Goal: Task Accomplishment & Management: Manage account settings

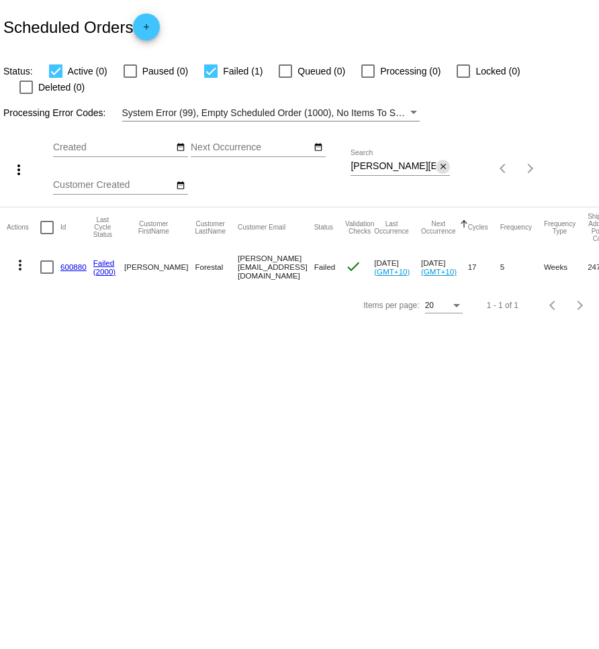
click at [448, 160] on button "close" at bounding box center [443, 167] width 14 height 14
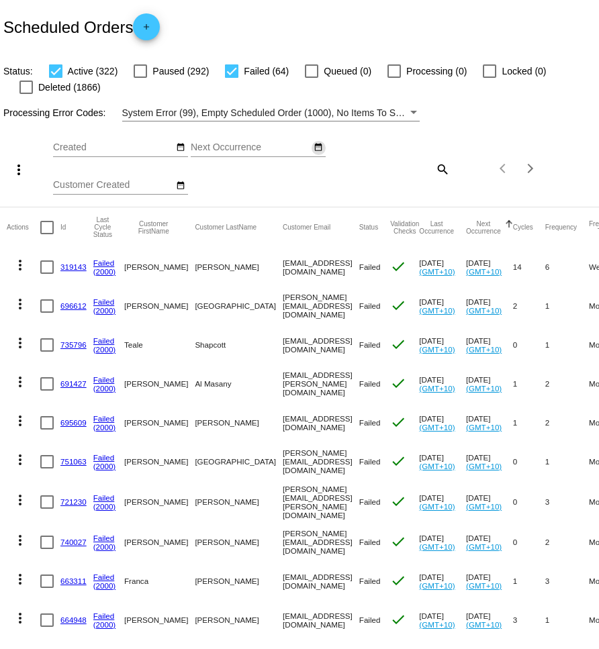
click at [317, 148] on mat-icon "date_range" at bounding box center [317, 147] width 9 height 11
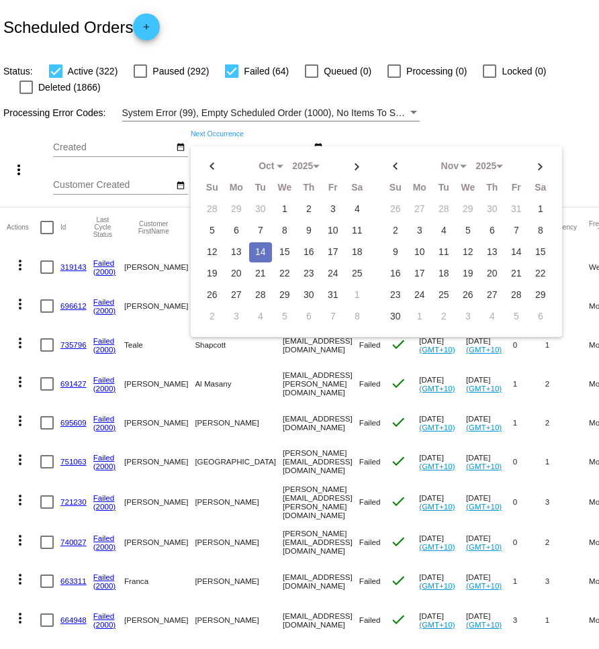
click at [264, 256] on td "14" at bounding box center [260, 252] width 23 height 20
click at [286, 252] on td "15" at bounding box center [284, 252] width 23 height 20
type input "[DATE] - [DATE]"
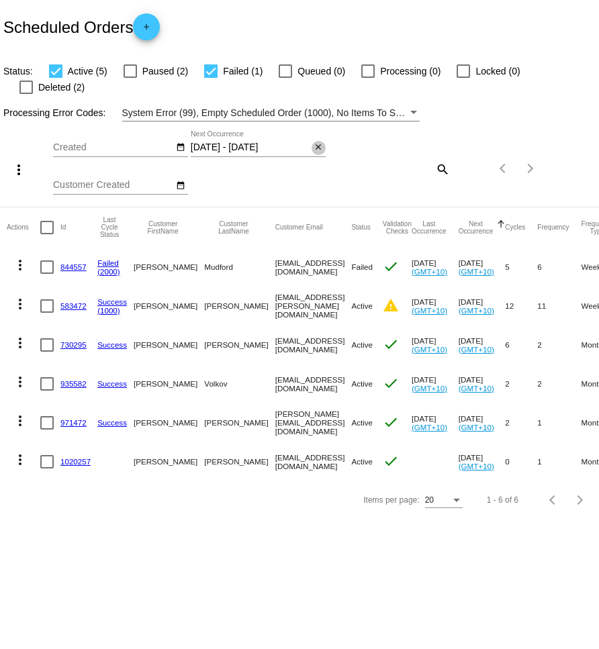
click at [317, 142] on mat-icon "close" at bounding box center [317, 147] width 9 height 11
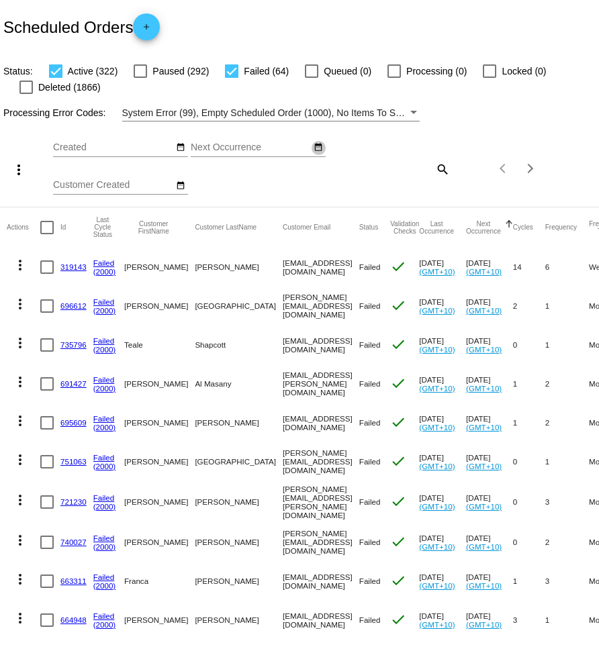
click at [316, 148] on mat-icon "date_range" at bounding box center [317, 147] width 9 height 11
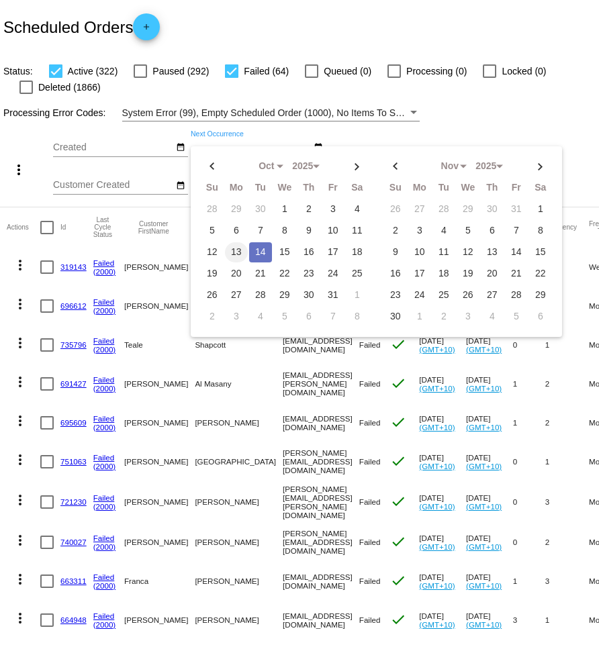
click at [240, 245] on td "13" at bounding box center [236, 252] width 23 height 20
click at [263, 250] on td "14" at bounding box center [260, 252] width 23 height 20
type input "[DATE] - [DATE]"
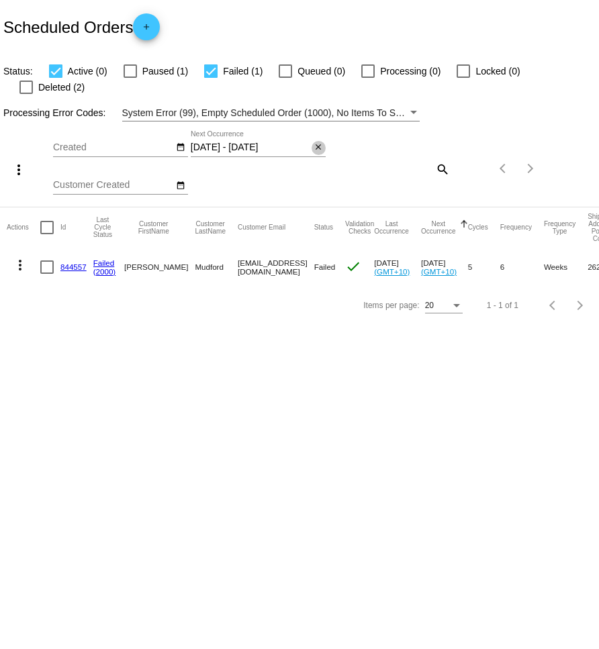
click at [321, 142] on mat-icon "close" at bounding box center [317, 147] width 9 height 11
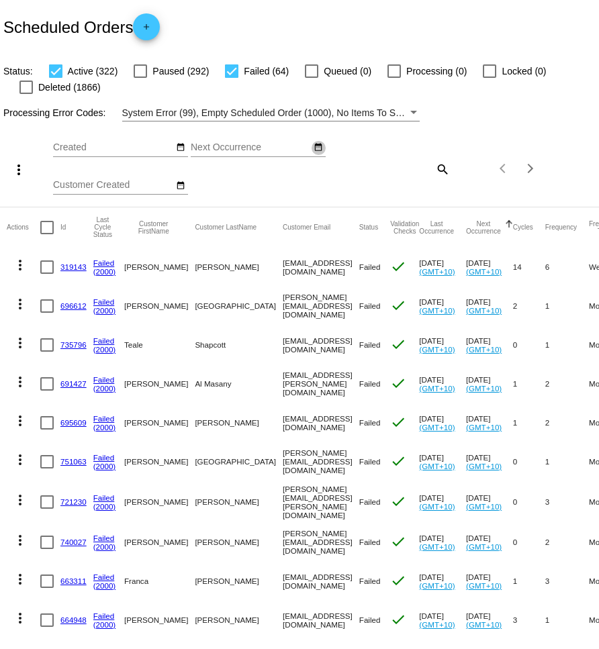
click at [321, 146] on mat-icon "date_range" at bounding box center [317, 147] width 9 height 11
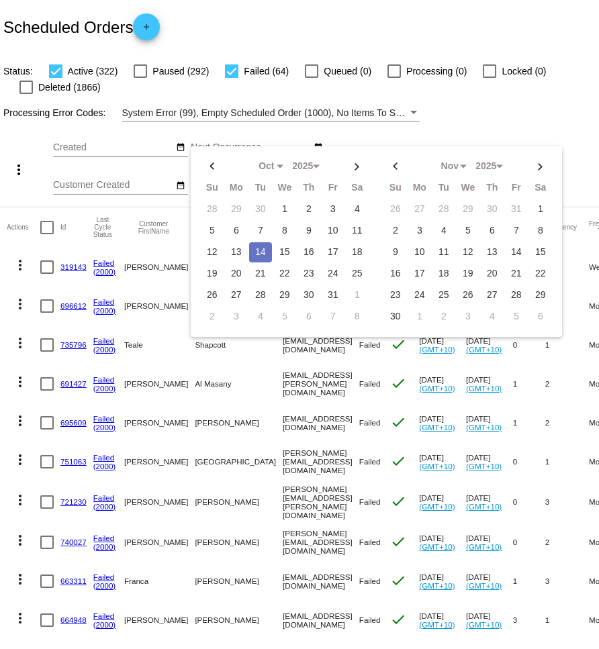
click at [262, 255] on td "14" at bounding box center [260, 252] width 23 height 20
click at [283, 250] on td "15" at bounding box center [284, 252] width 23 height 20
type input "[DATE] - [DATE]"
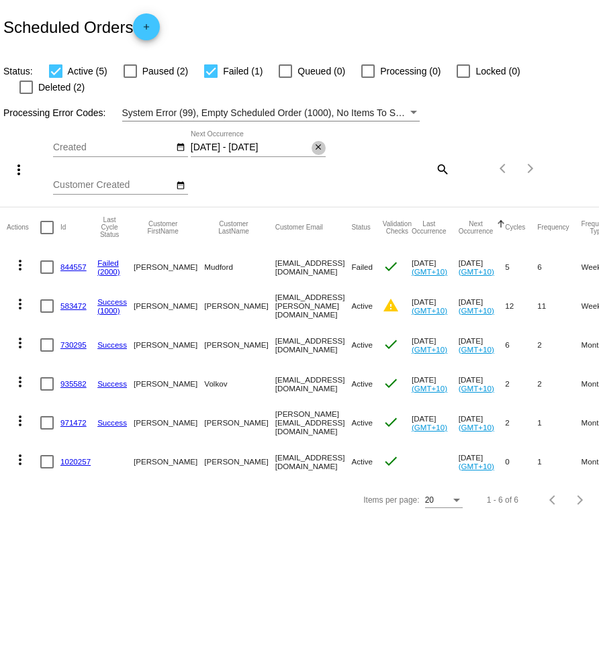
click at [317, 142] on mat-icon "close" at bounding box center [317, 147] width 9 height 11
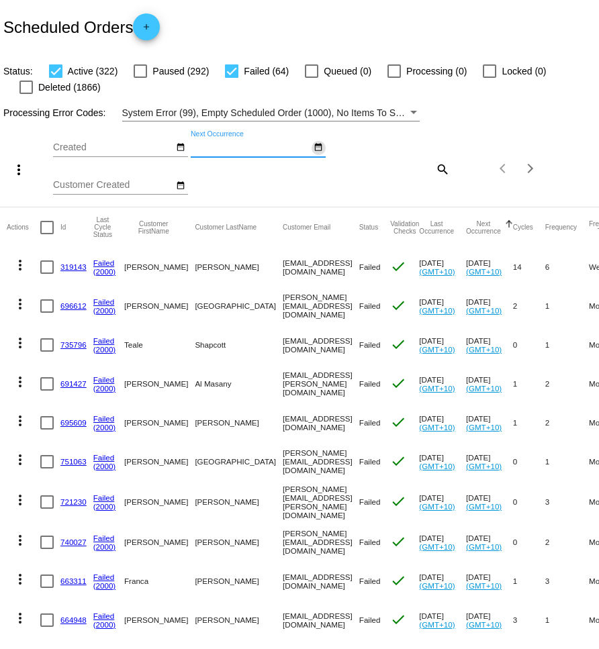
click at [320, 151] on mat-icon "date_range" at bounding box center [317, 147] width 9 height 11
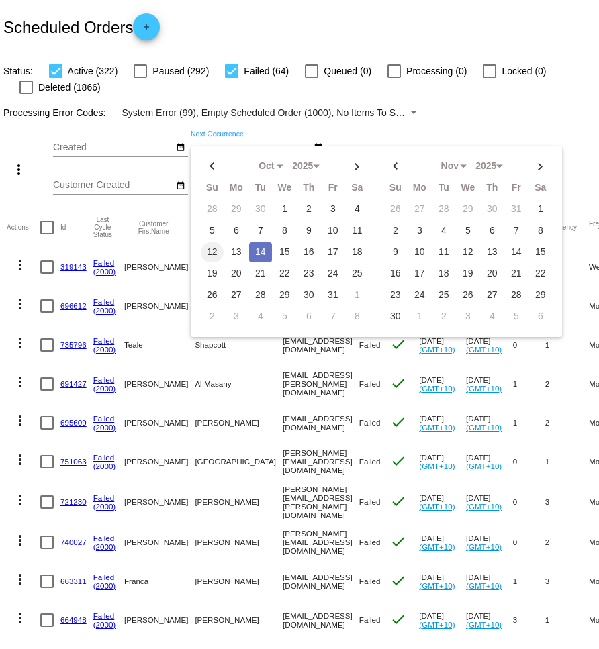
click at [217, 252] on td "12" at bounding box center [212, 252] width 23 height 20
click at [238, 252] on td "13" at bounding box center [236, 252] width 23 height 20
type input "[DATE] - [DATE]"
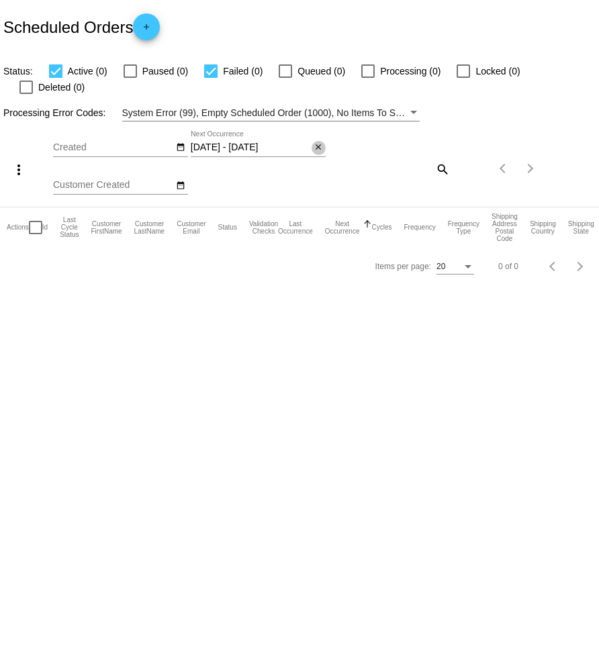
click at [317, 142] on mat-icon "close" at bounding box center [317, 147] width 9 height 11
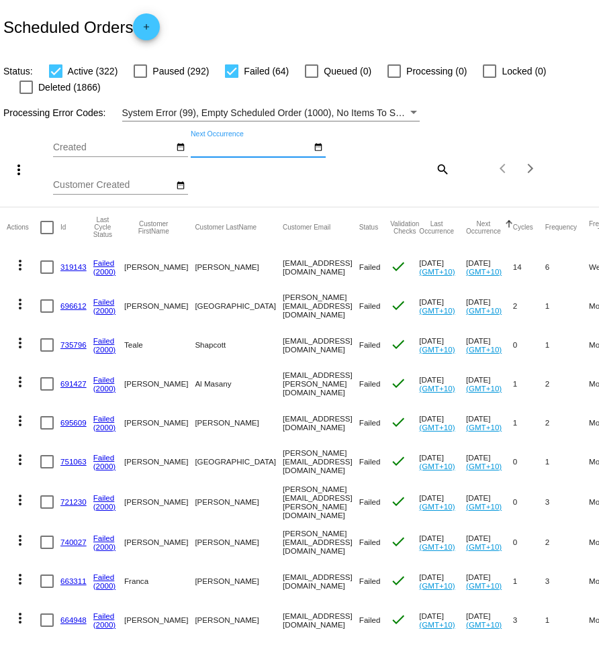
click at [441, 167] on mat-icon "search" at bounding box center [442, 168] width 16 height 21
click at [438, 171] on input "Search" at bounding box center [399, 166] width 99 height 11
paste input "[EMAIL_ADDRESS][DOMAIN_NAME]"
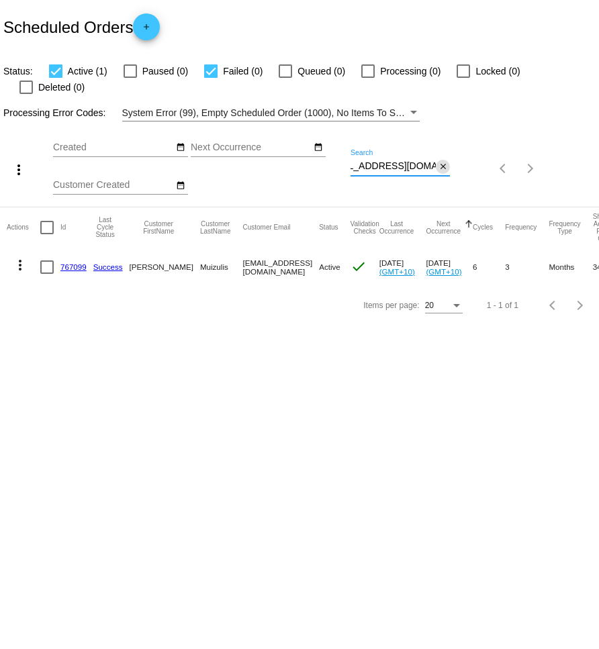
type input "[EMAIL_ADDRESS][DOMAIN_NAME]"
click at [444, 162] on mat-icon "close" at bounding box center [442, 167] width 9 height 11
click at [325, 137] on app-dashboard-scheduled-orders "Scheduled Orders add Status: Active (1) Paused (0) Failed (0) Queued (0) Proces…" at bounding box center [299, 162] width 599 height 324
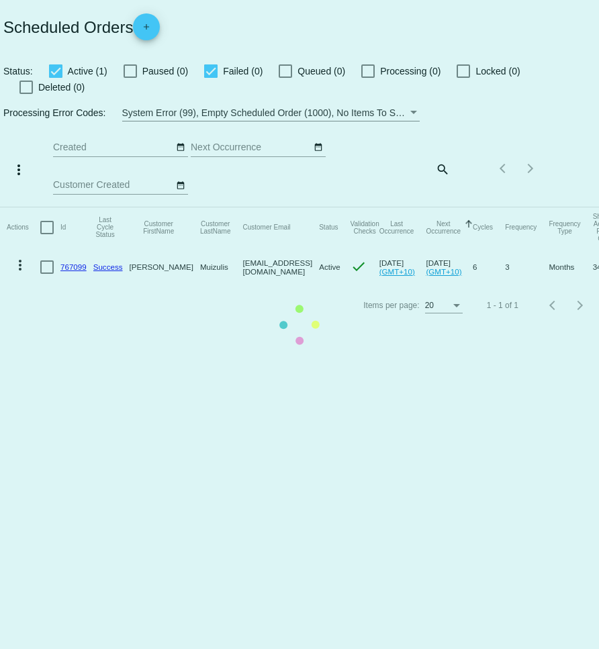
click at [316, 207] on mat-table "Actions Id Last Cycle Status Customer FirstName Customer LastName Customer Emai…" at bounding box center [299, 246] width 599 height 79
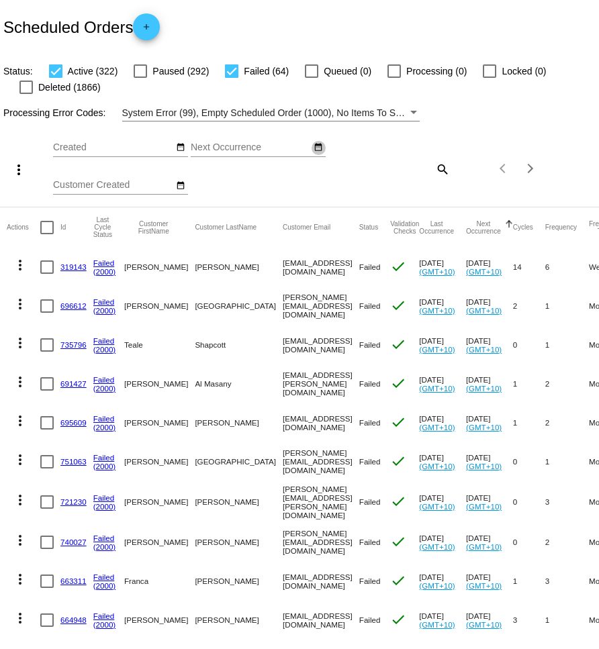
click at [316, 144] on mat-icon "date_range" at bounding box center [317, 147] width 9 height 11
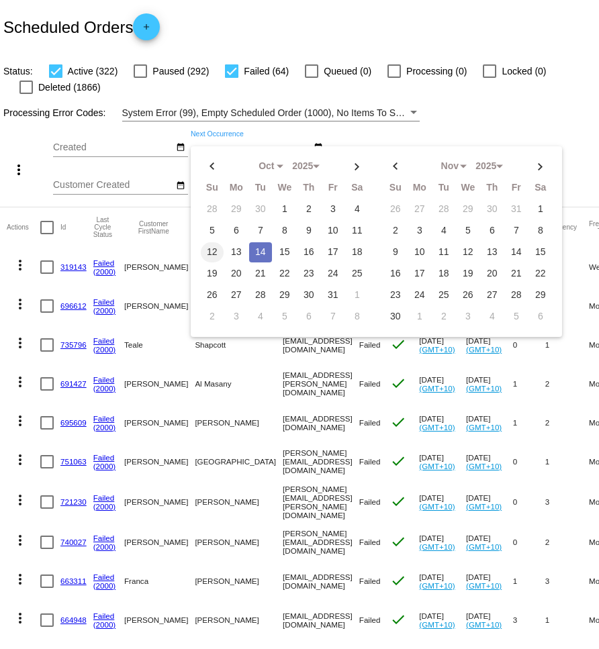
click at [210, 252] on td "12" at bounding box center [212, 252] width 23 height 20
click at [258, 252] on td "14" at bounding box center [260, 252] width 23 height 20
type input "[DATE] - [DATE]"
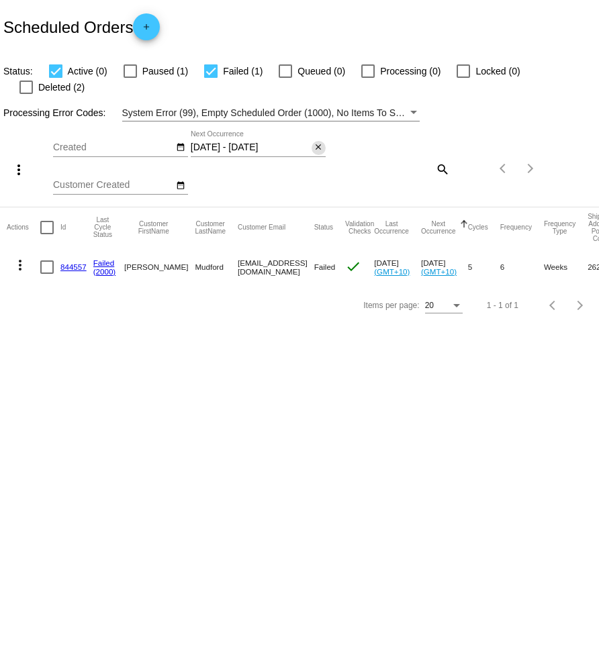
click at [314, 142] on mat-icon "close" at bounding box center [317, 147] width 9 height 11
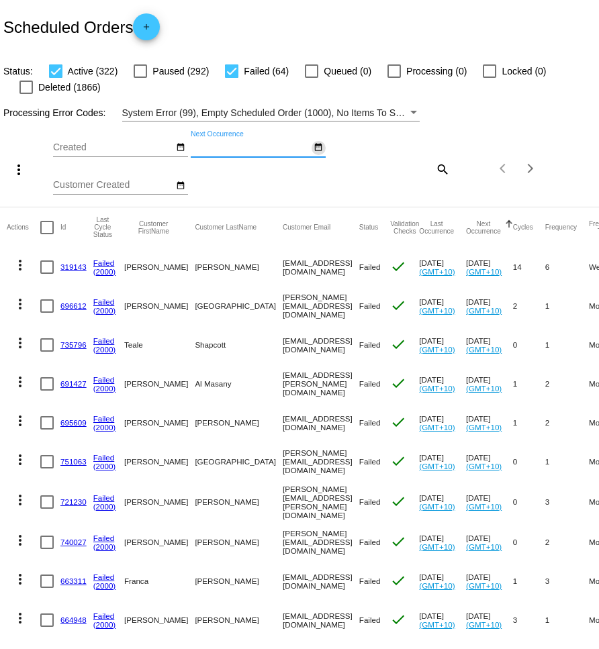
click at [317, 148] on mat-icon "date_range" at bounding box center [317, 147] width 9 height 11
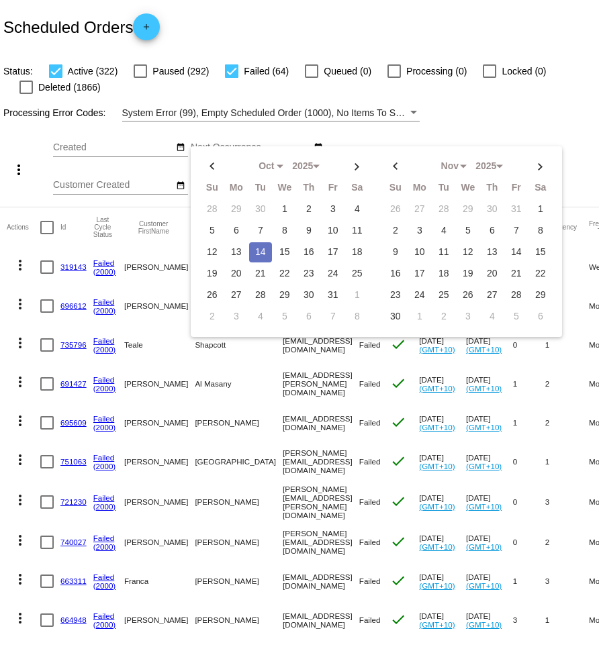
drag, startPoint x: 326, startPoint y: 229, endPoint x: 257, endPoint y: 254, distance: 73.1
click at [326, 229] on td "10" at bounding box center [332, 231] width 23 height 20
click at [276, 251] on td "15" at bounding box center [284, 252] width 23 height 20
type input "[DATE] - [DATE]"
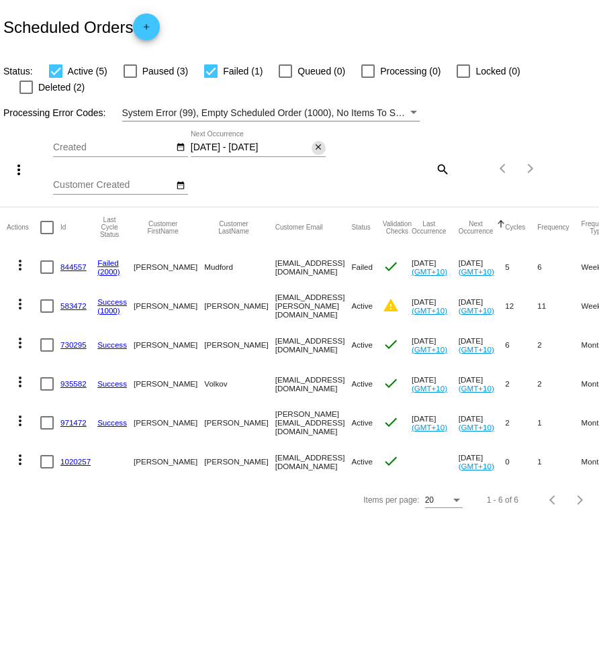
click at [319, 142] on mat-icon "close" at bounding box center [317, 147] width 9 height 11
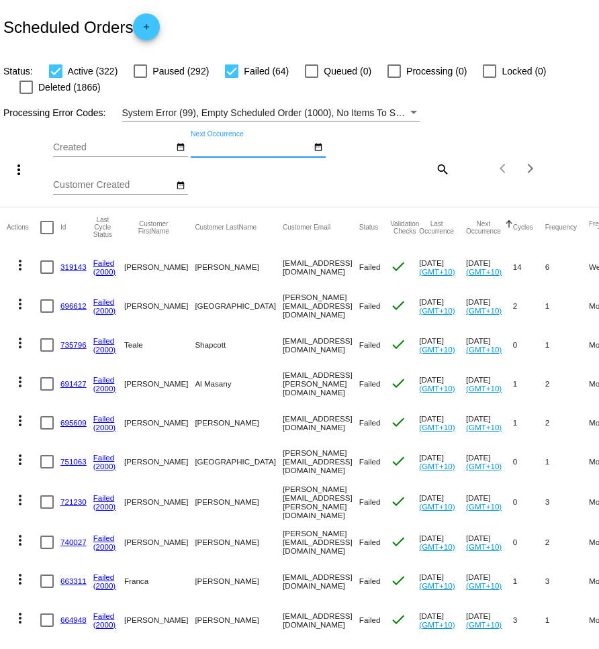
click at [444, 172] on mat-icon "search" at bounding box center [442, 168] width 16 height 21
click at [430, 168] on input "Search" at bounding box center [399, 166] width 99 height 11
paste input "[EMAIL_ADDRESS][DOMAIN_NAME]"
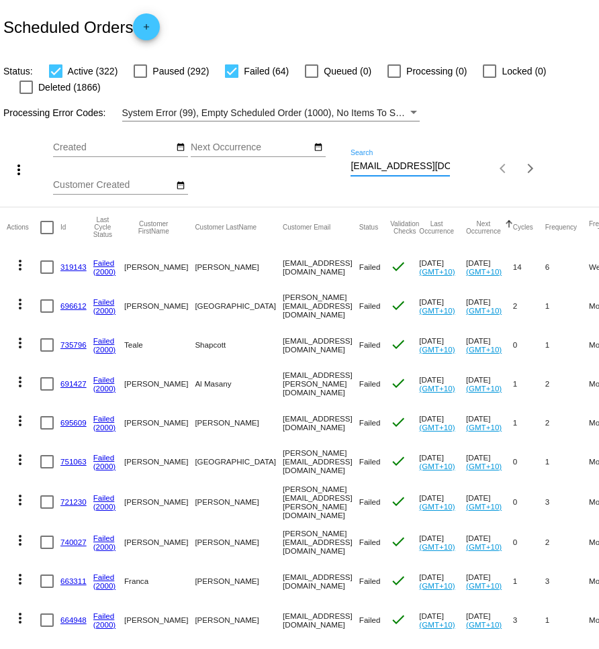
scroll to position [0, 6]
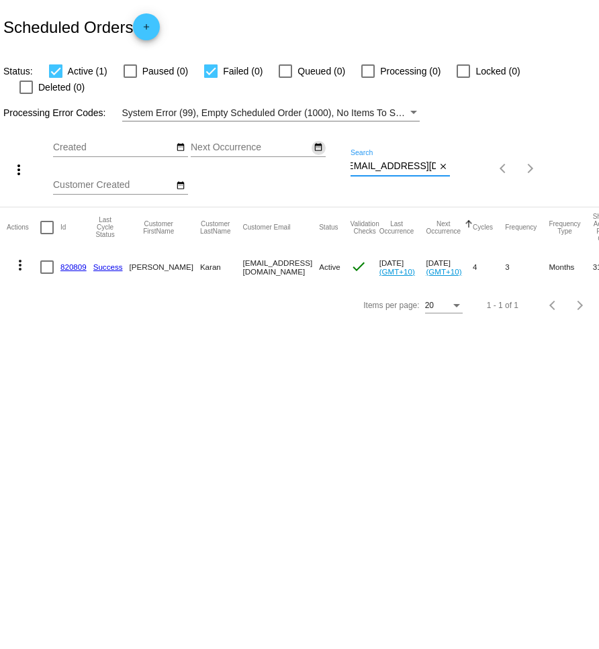
type input "[EMAIL_ADDRESS][DOMAIN_NAME]"
click at [317, 142] on mat-icon "date_range" at bounding box center [317, 147] width 9 height 11
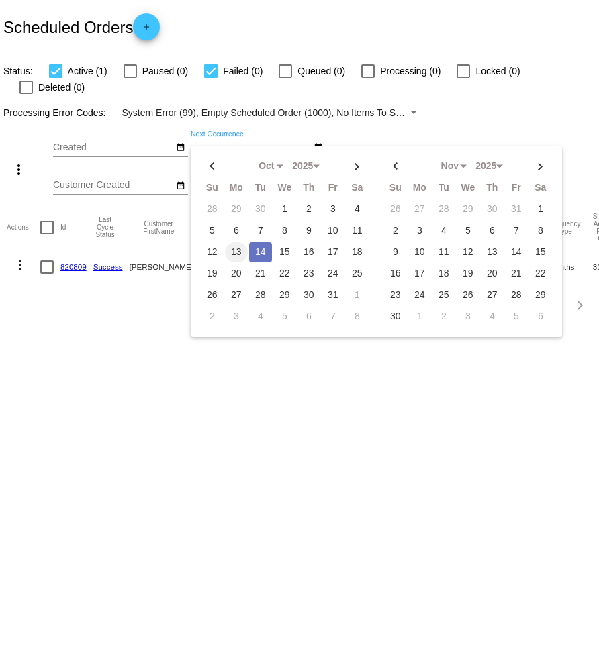
click at [238, 242] on td "13" at bounding box center [236, 252] width 23 height 20
drag, startPoint x: 236, startPoint y: 238, endPoint x: 240, endPoint y: 272, distance: 34.5
click at [236, 242] on td "13" at bounding box center [236, 252] width 23 height 20
type input "[DATE] - [DATE]"
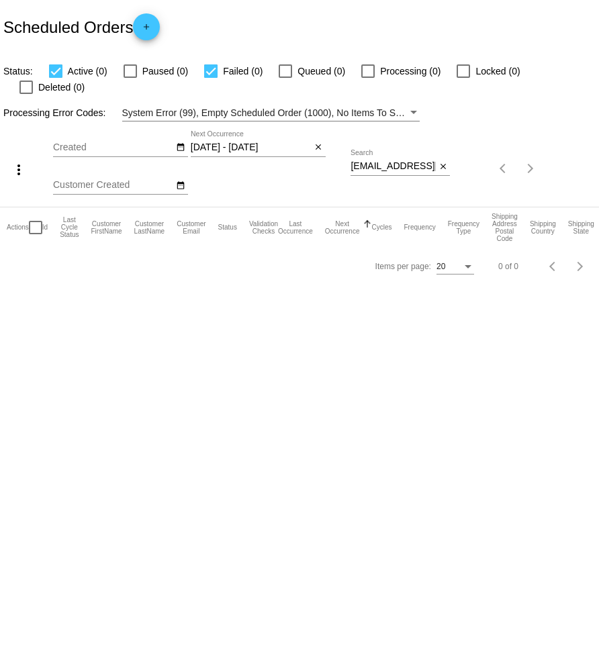
click at [312, 141] on button "close" at bounding box center [318, 148] width 14 height 14
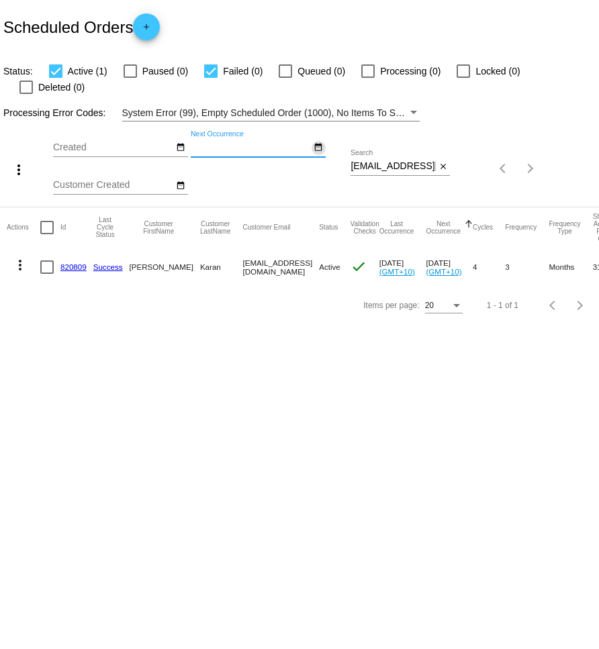
click at [314, 142] on mat-icon "date_range" at bounding box center [317, 147] width 9 height 11
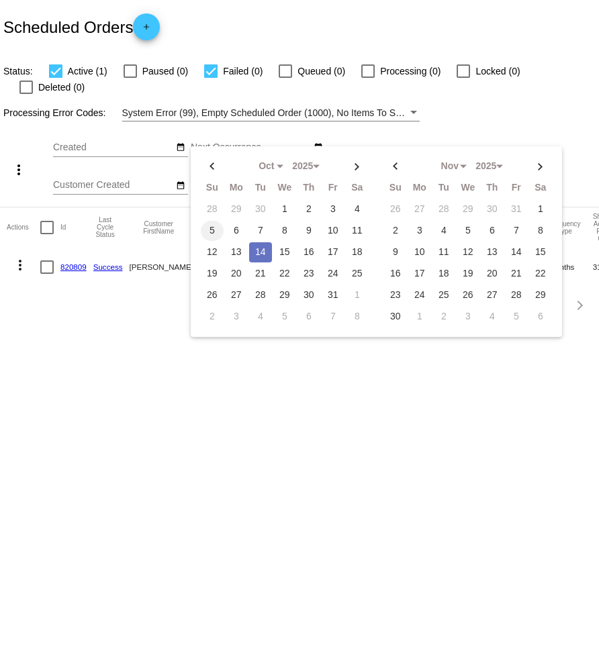
click at [215, 221] on td "5" at bounding box center [212, 231] width 23 height 20
click at [226, 242] on td "13" at bounding box center [236, 252] width 23 height 20
type input "[DATE] - [DATE]"
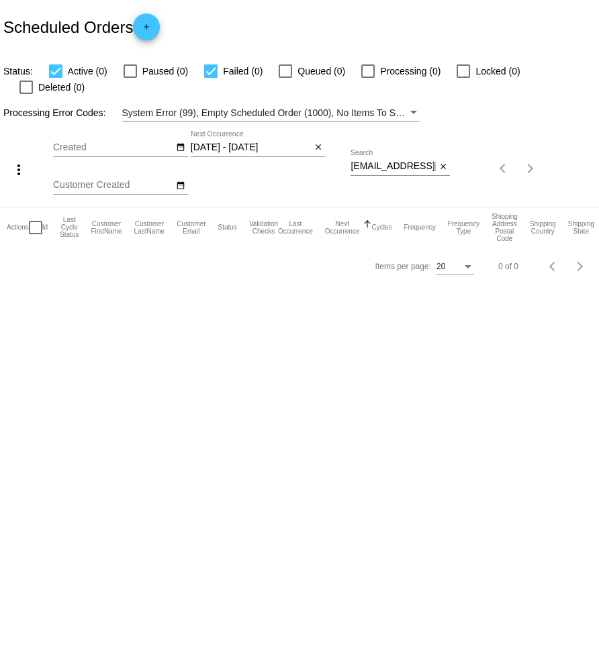
click at [207, 73] on div at bounding box center [210, 70] width 13 height 13
click at [210, 78] on input "Failed (0)" at bounding box center [210, 78] width 1 height 1
checkbox input "false"
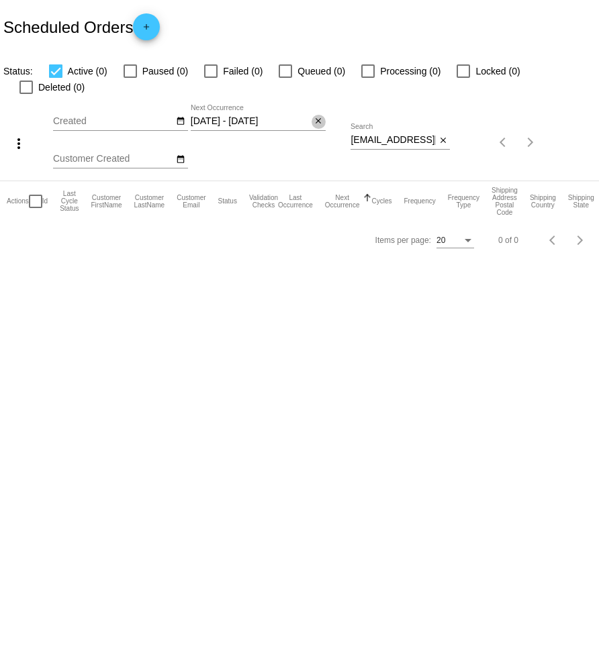
click at [322, 116] on mat-icon "close" at bounding box center [317, 121] width 9 height 11
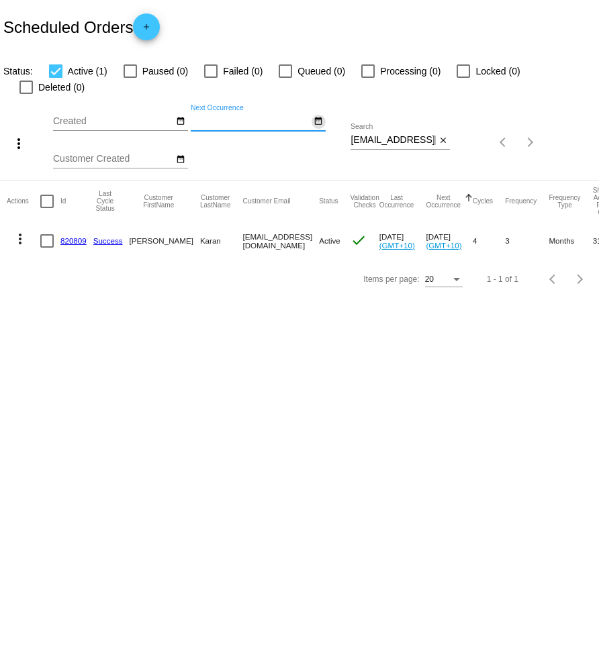
click at [319, 116] on mat-icon "date_range" at bounding box center [317, 121] width 9 height 11
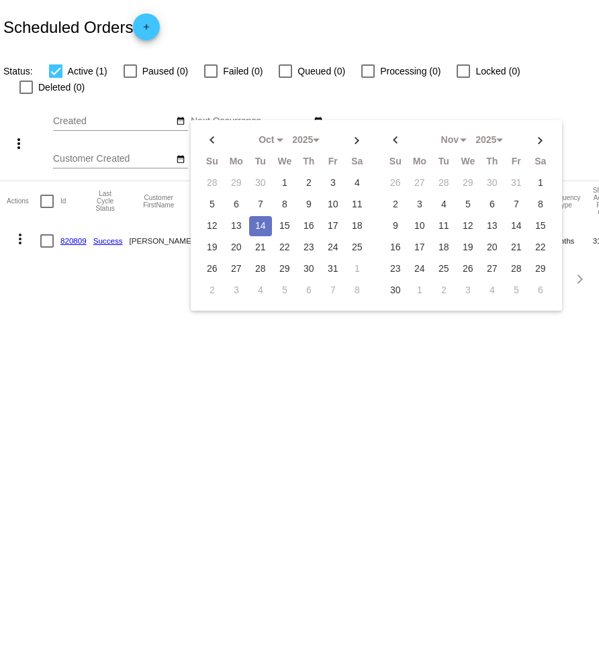
click at [564, 97] on div "more_vert Oct Jan Feb Mar [DATE]" at bounding box center [299, 137] width 599 height 85
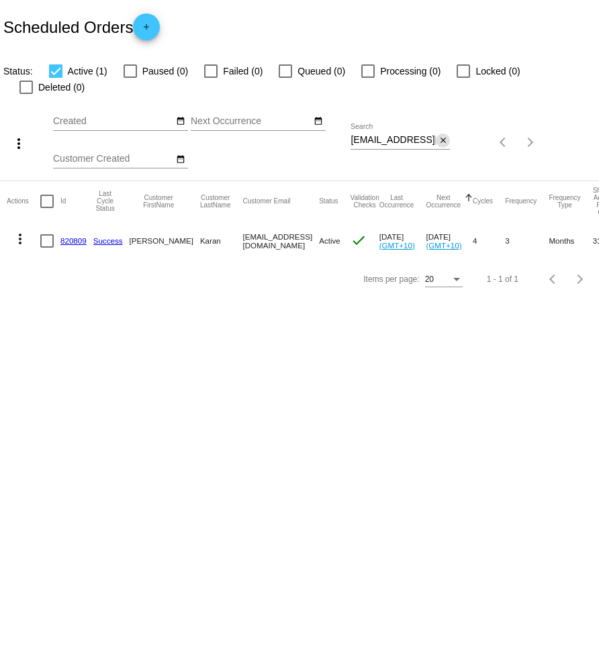
click at [442, 136] on mat-icon "close" at bounding box center [442, 141] width 9 height 11
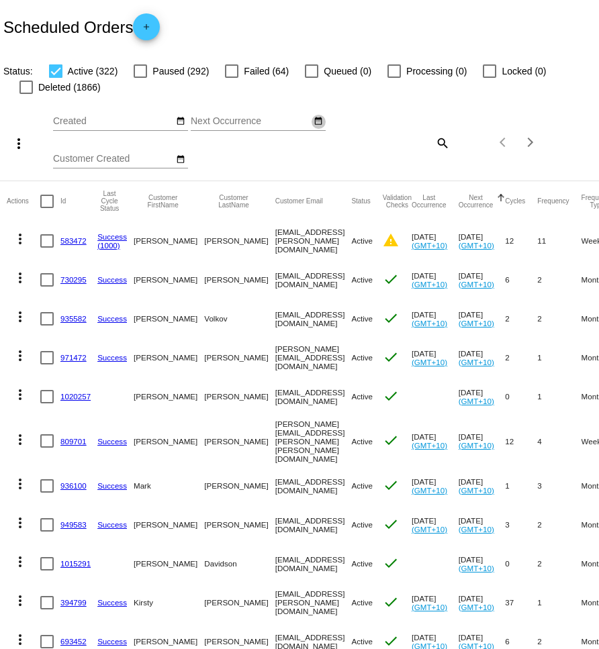
click at [321, 120] on mat-icon "date_range" at bounding box center [317, 121] width 9 height 11
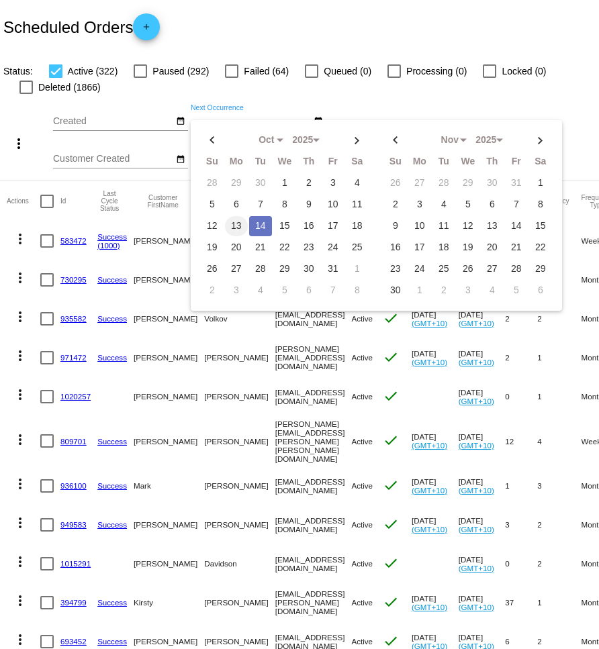
click at [232, 228] on td "13" at bounding box center [236, 226] width 23 height 20
click at [234, 227] on td "13" at bounding box center [236, 226] width 23 height 20
type input "[DATE] - [DATE]"
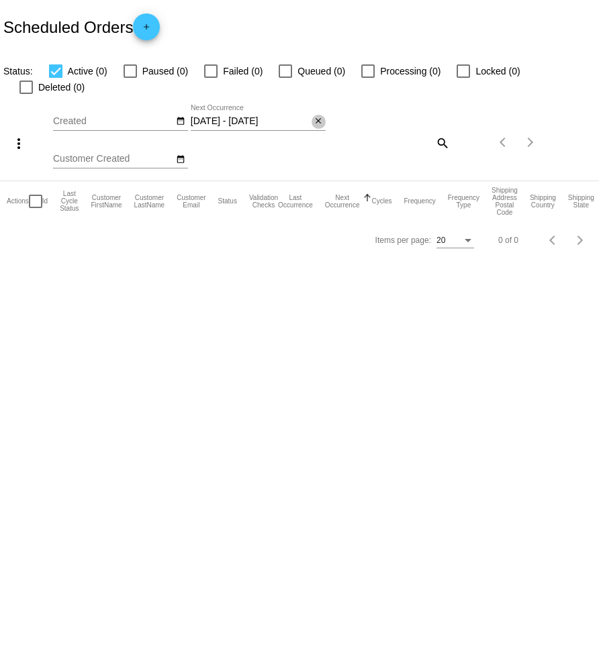
click at [323, 116] on mat-icon "close" at bounding box center [317, 121] width 9 height 11
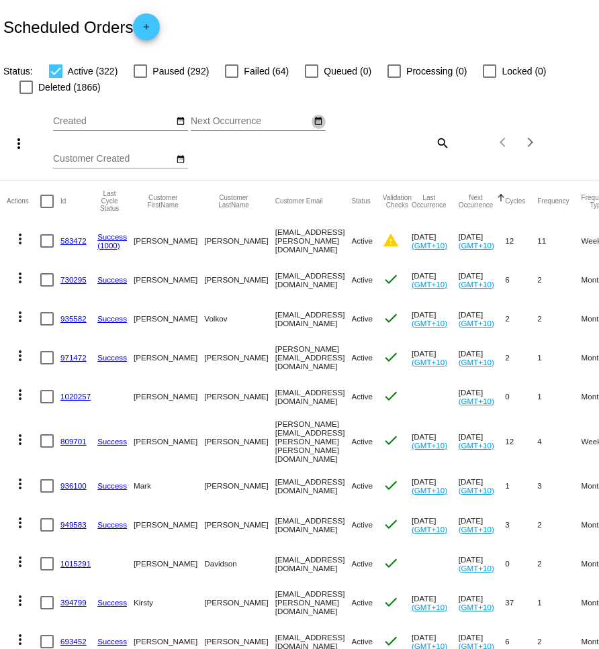
click at [318, 118] on mat-icon "date_range" at bounding box center [317, 121] width 9 height 11
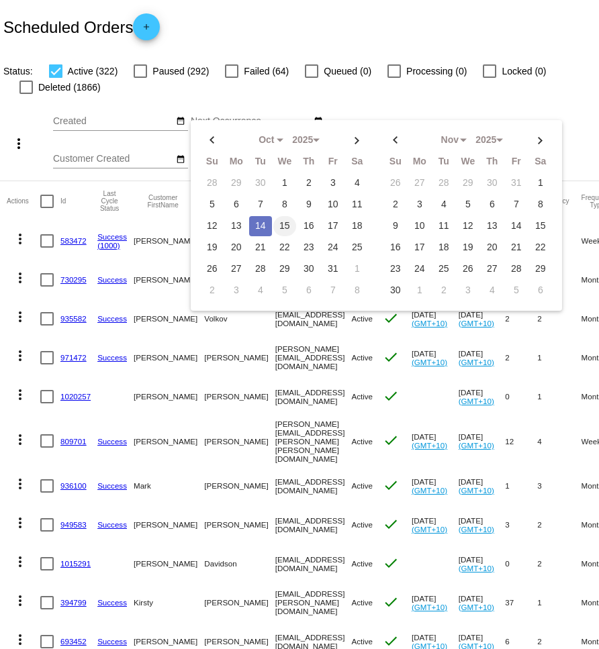
click at [281, 225] on td "15" at bounding box center [284, 226] width 23 height 20
click at [261, 223] on td "14" at bounding box center [260, 226] width 23 height 20
click at [277, 222] on td "15" at bounding box center [284, 226] width 23 height 20
type input "[DATE] - [DATE]"
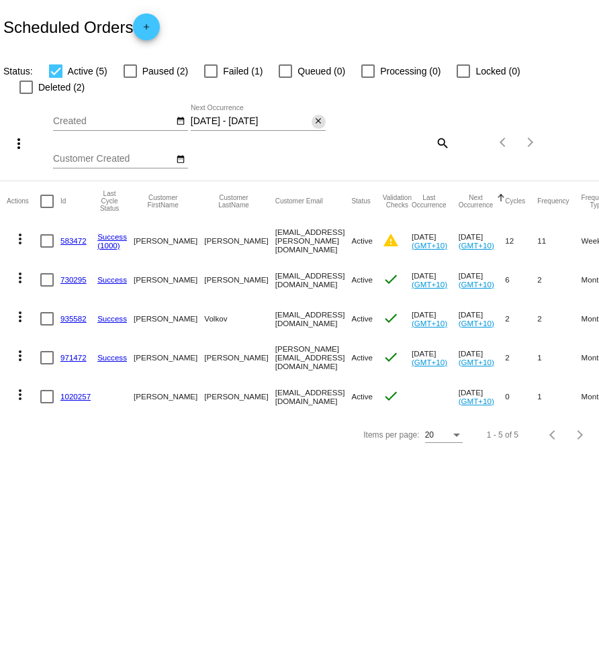
click at [315, 116] on mat-icon "close" at bounding box center [317, 121] width 9 height 11
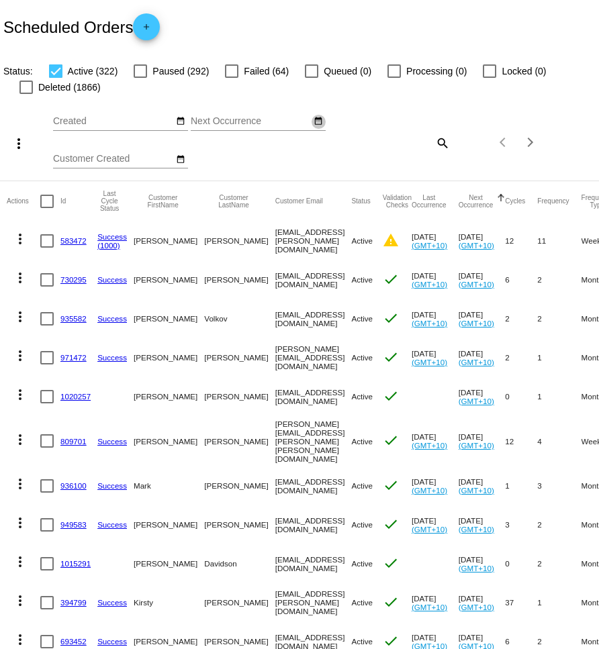
click at [324, 120] on button "date_range" at bounding box center [318, 122] width 14 height 14
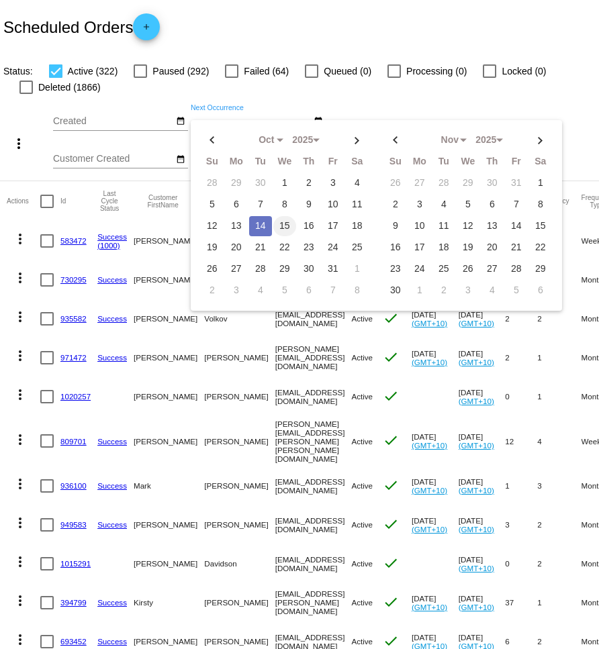
click at [283, 226] on td "15" at bounding box center [284, 226] width 23 height 20
click at [308, 222] on td "16" at bounding box center [308, 226] width 23 height 20
type input "[DATE] - [DATE]"
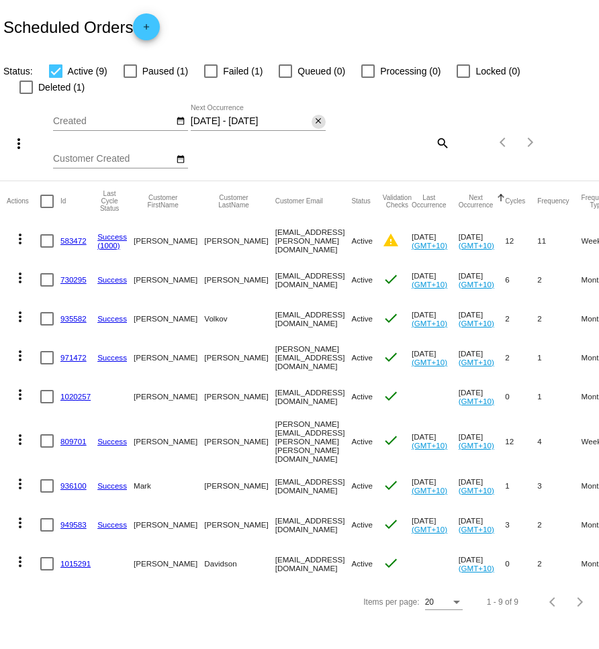
click at [323, 116] on mat-icon "close" at bounding box center [317, 121] width 9 height 11
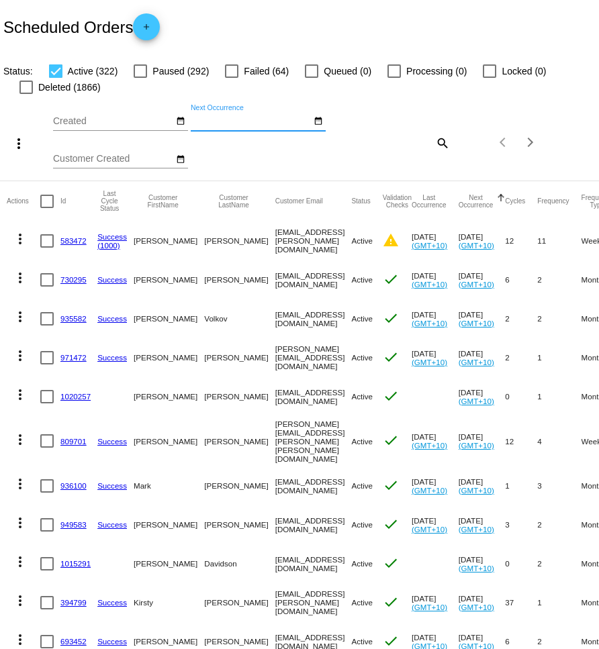
click at [315, 128] on div "date_range" at bounding box center [318, 122] width 14 height 14
click at [318, 126] on mat-icon "date_range" at bounding box center [317, 121] width 9 height 11
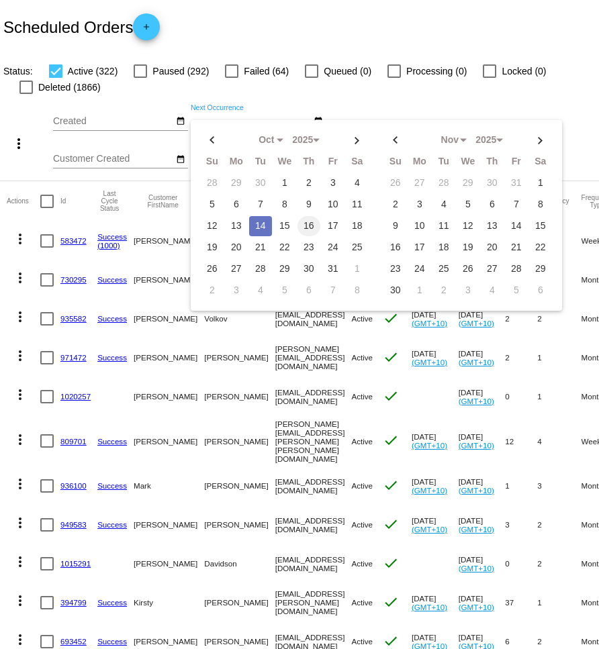
click at [311, 228] on td "16" at bounding box center [308, 226] width 23 height 20
click at [328, 226] on td "17" at bounding box center [332, 226] width 23 height 20
type input "[DATE] - [DATE]"
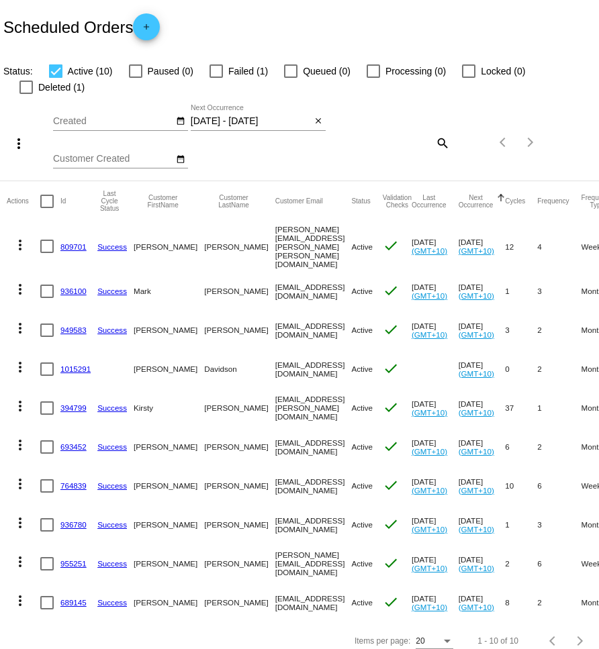
click at [321, 116] on mat-icon "close" at bounding box center [317, 121] width 9 height 11
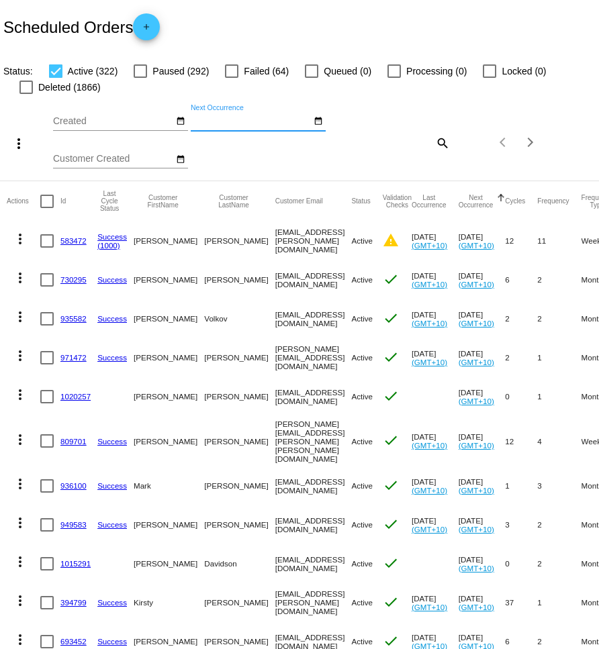
click at [442, 144] on mat-icon "search" at bounding box center [442, 142] width 16 height 21
click at [311, 123] on button "date_range" at bounding box center [318, 122] width 14 height 14
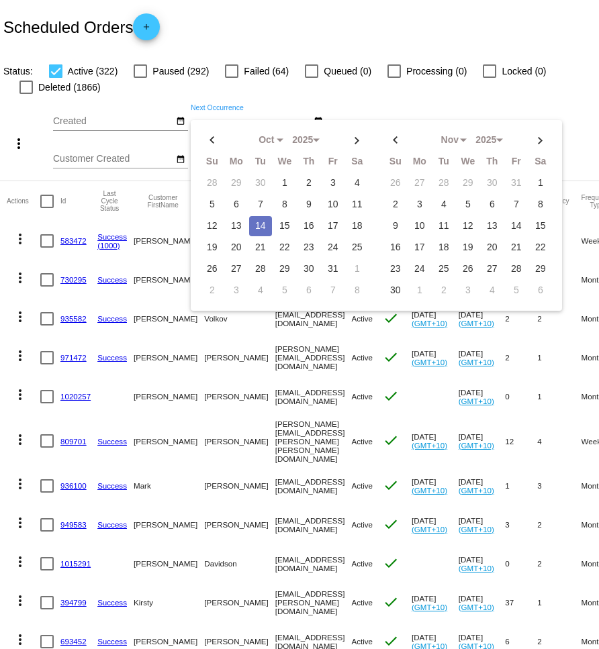
drag, startPoint x: 239, startPoint y: 228, endPoint x: 250, endPoint y: 224, distance: 11.3
click at [239, 228] on td "13" at bounding box center [236, 226] width 23 height 20
click at [283, 223] on td "15" at bounding box center [284, 226] width 23 height 20
type input "[DATE] - [DATE]"
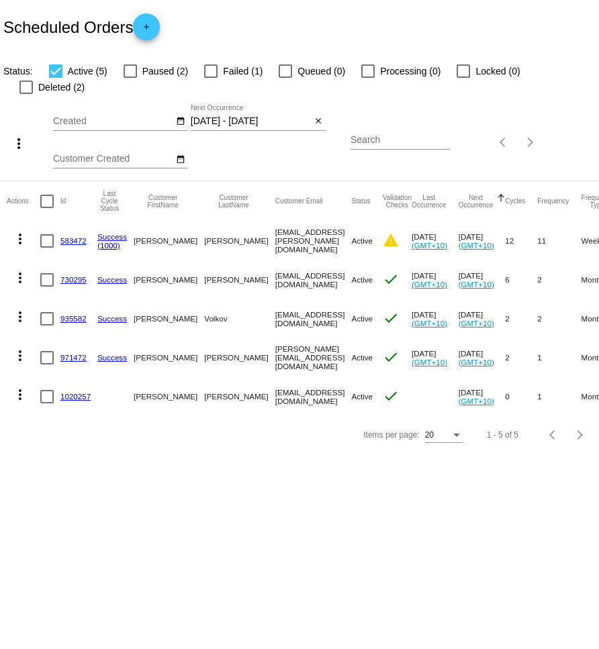
click at [387, 135] on input "Search" at bounding box center [399, 140] width 99 height 11
click at [317, 116] on mat-icon "close" at bounding box center [317, 121] width 9 height 11
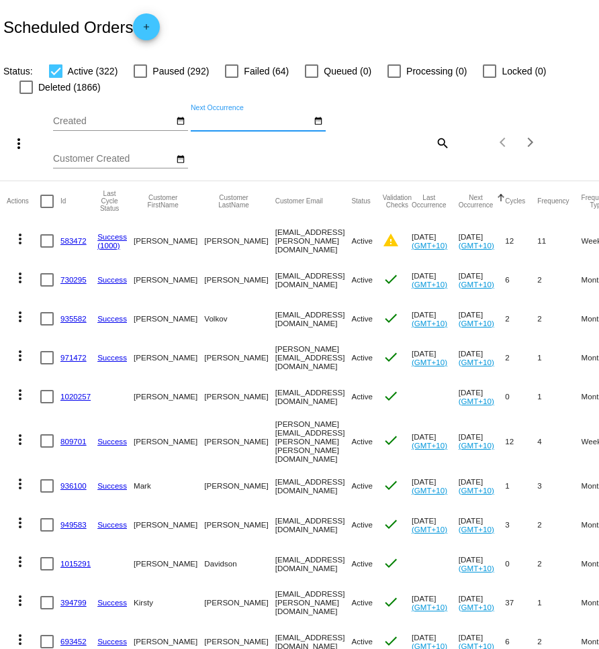
click at [441, 139] on mat-icon "search" at bounding box center [442, 142] width 16 height 21
click at [403, 147] on div "Search" at bounding box center [399, 136] width 99 height 26
click at [407, 141] on input "Search" at bounding box center [399, 140] width 99 height 11
paste input "[PERSON_NAME][EMAIL_ADDRESS][DOMAIN_NAME]"
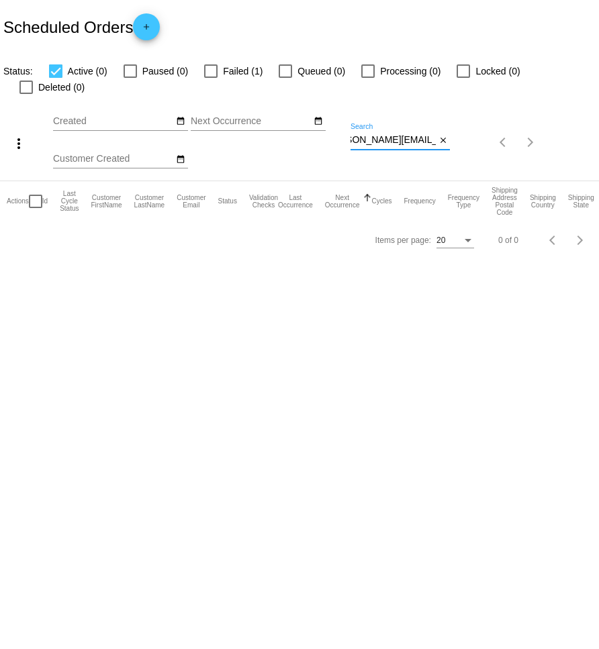
type input "[PERSON_NAME][EMAIL_ADDRESS][DOMAIN_NAME]"
click at [200, 67] on mat-checkbox "Failed (1)" at bounding box center [225, 71] width 74 height 16
click at [204, 70] on div at bounding box center [210, 70] width 13 height 13
click at [210, 78] on input "Failed (1)" at bounding box center [210, 78] width 1 height 1
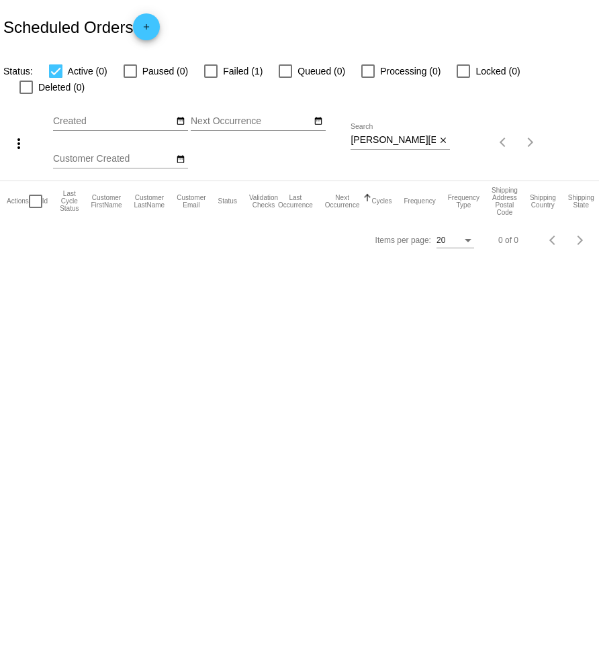
checkbox input "true"
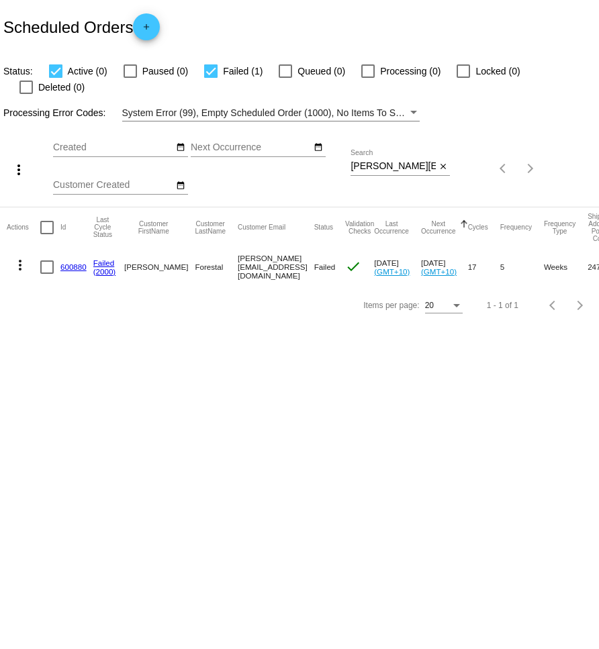
click at [19, 257] on mat-icon "more_vert" at bounding box center [20, 265] width 16 height 16
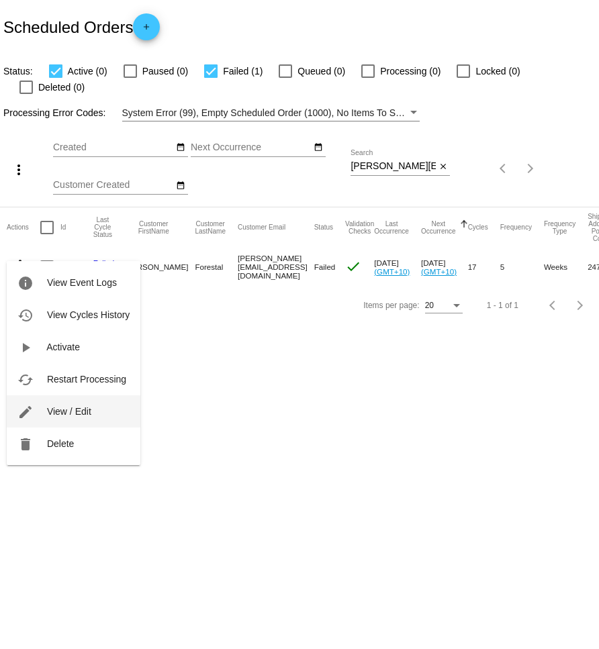
click at [88, 401] on button "edit View / Edit" at bounding box center [74, 411] width 134 height 32
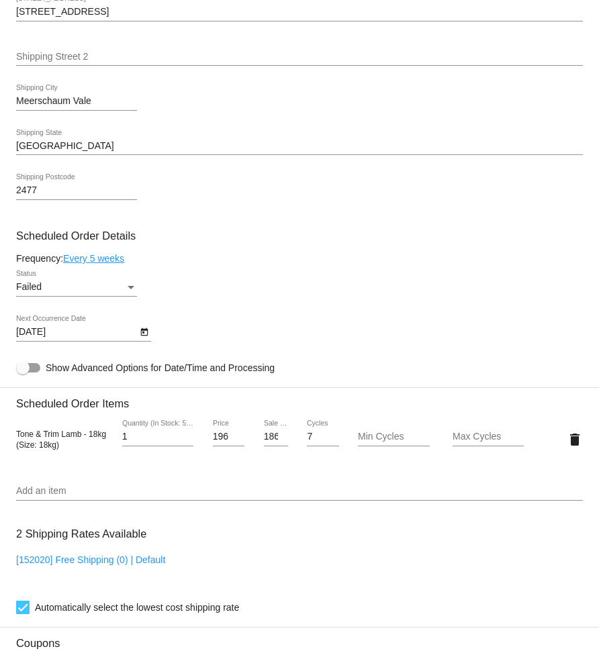
scroll to position [615, 0]
click at [127, 292] on div "Status" at bounding box center [131, 286] width 12 height 11
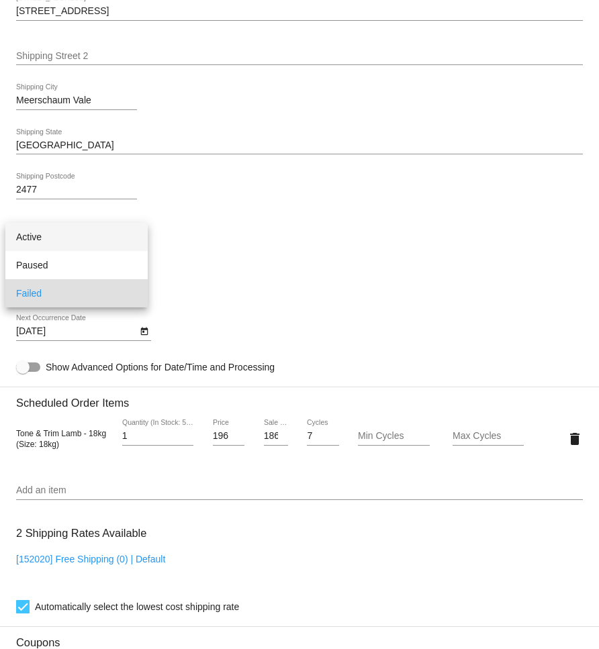
click at [50, 240] on span "Active" at bounding box center [76, 237] width 121 height 28
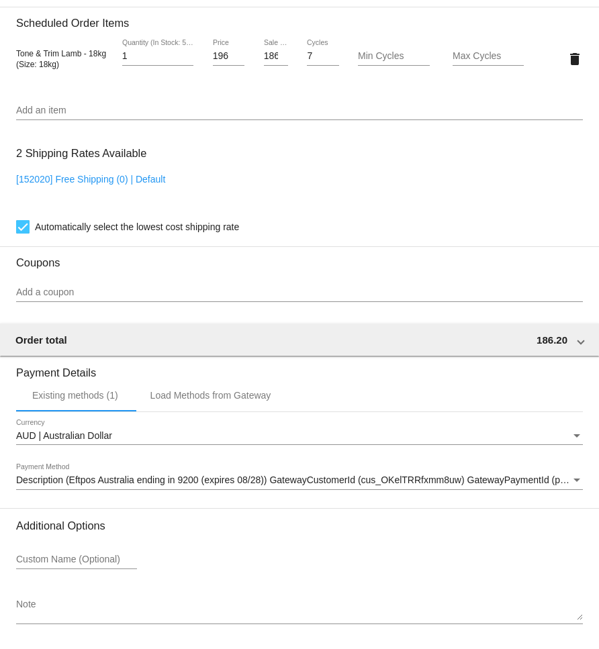
scroll to position [1056, 0]
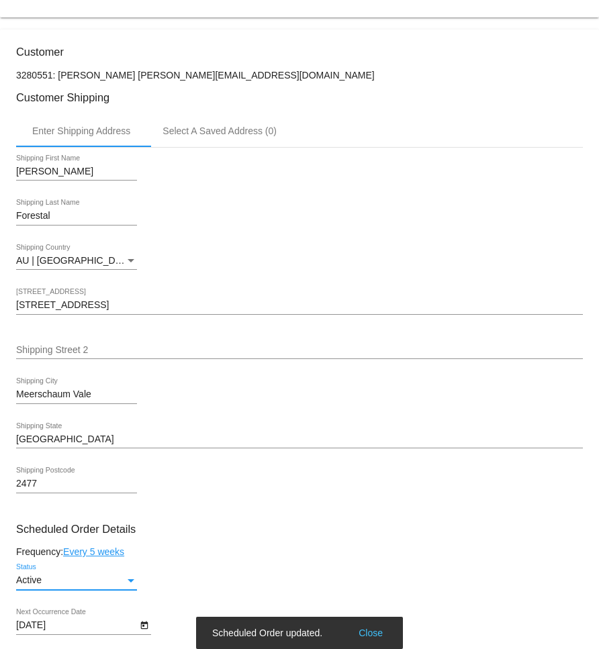
scroll to position [311, 0]
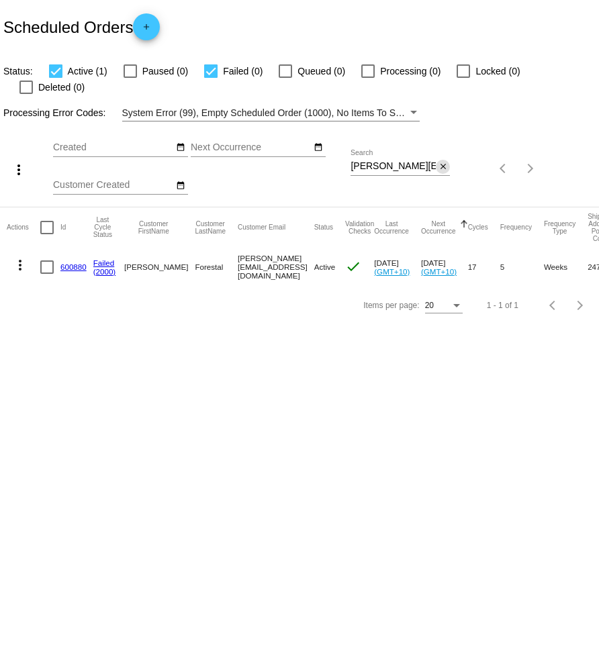
click at [444, 162] on mat-icon "close" at bounding box center [442, 167] width 9 height 11
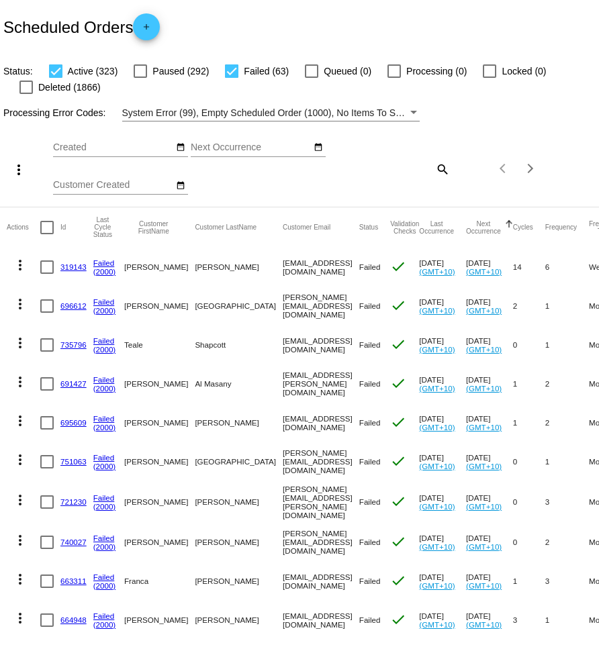
click at [226, 70] on div at bounding box center [231, 70] width 13 height 13
click at [231, 78] on input "Failed (63)" at bounding box center [231, 78] width 1 height 1
checkbox input "false"
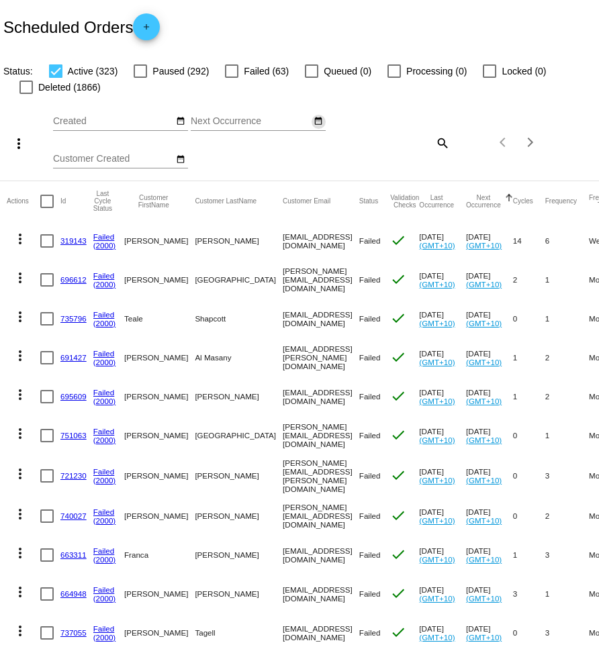
click at [321, 124] on mat-icon "date_range" at bounding box center [317, 121] width 9 height 11
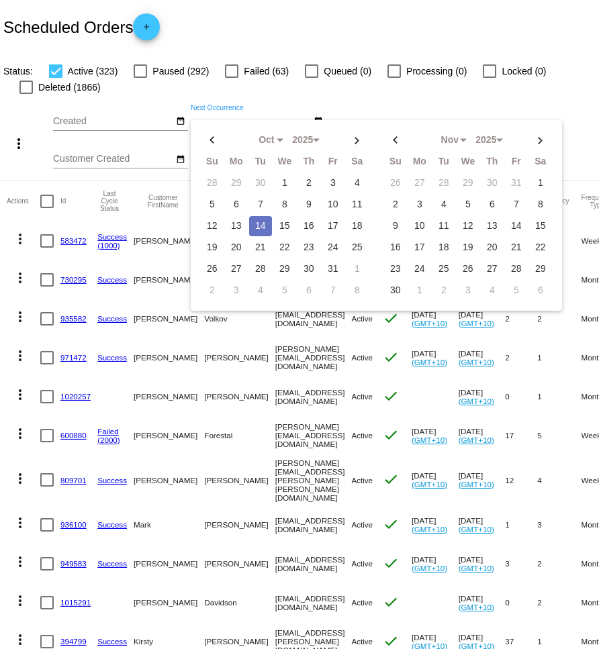
click at [262, 229] on td "14" at bounding box center [260, 226] width 23 height 20
click at [291, 222] on td "15" at bounding box center [284, 226] width 23 height 20
type input "[DATE] - [DATE]"
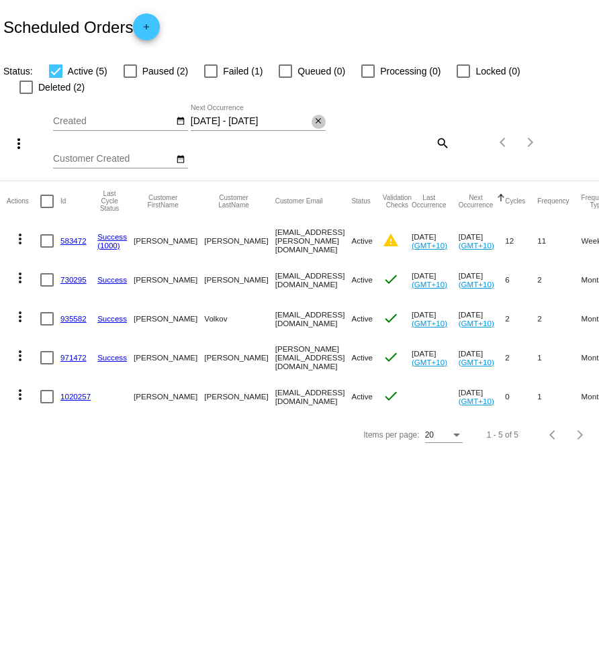
click at [321, 116] on mat-icon "close" at bounding box center [317, 121] width 9 height 11
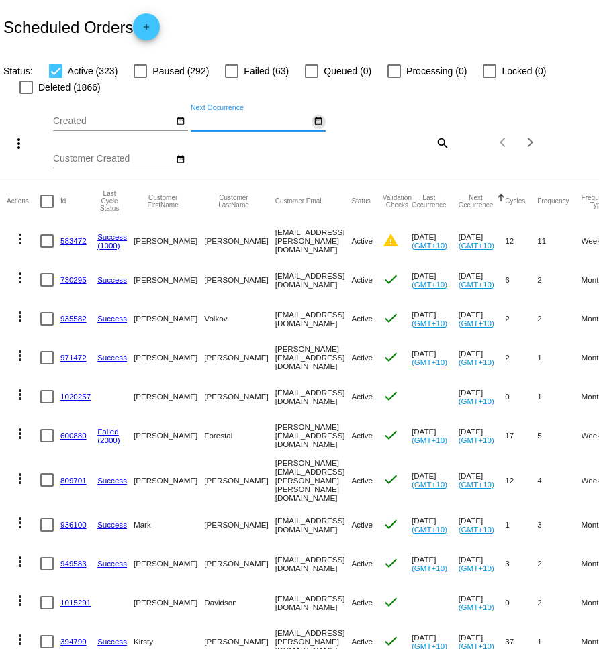
click at [321, 124] on mat-icon "date_range" at bounding box center [317, 121] width 9 height 11
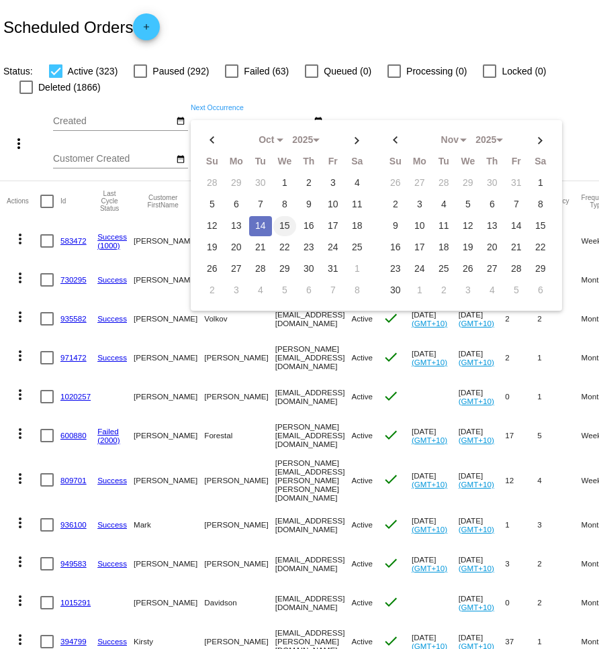
click at [279, 222] on td "15" at bounding box center [284, 226] width 23 height 20
click at [312, 226] on td "16" at bounding box center [308, 226] width 23 height 20
type input "[DATE] - [DATE]"
